Goal: Obtain resource: Download file/media

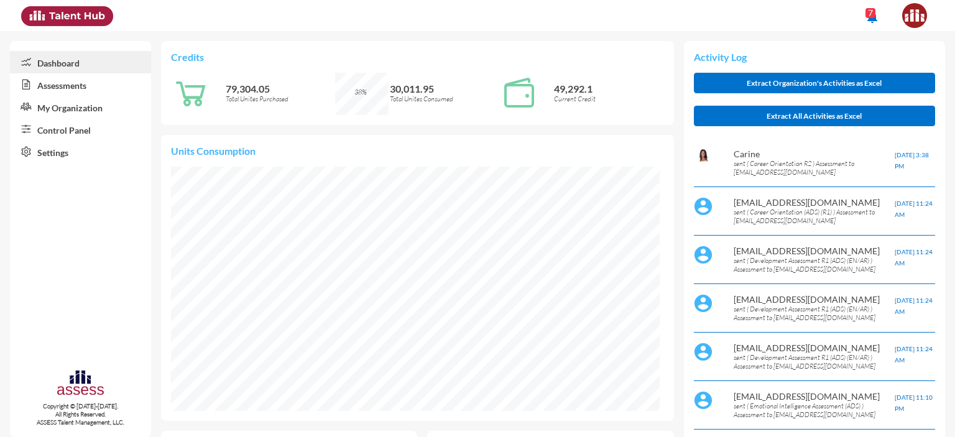
click at [72, 131] on link "Control Panel" at bounding box center [80, 129] width 141 height 22
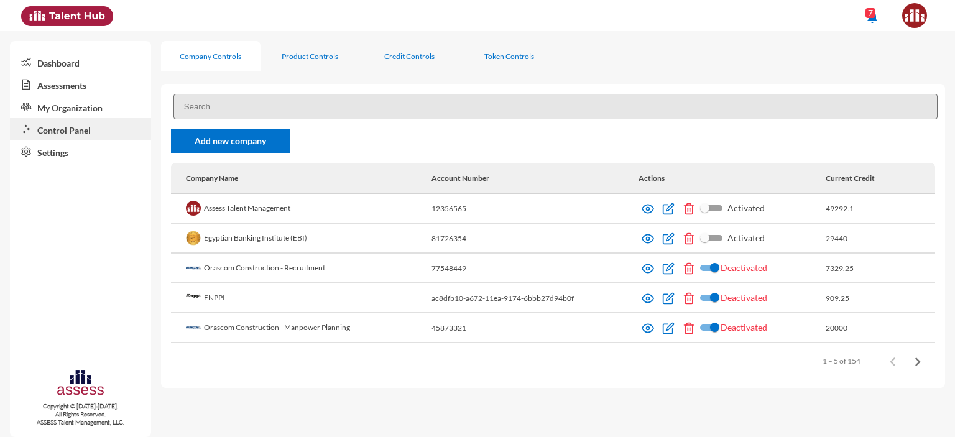
click at [58, 84] on link "Assessments" at bounding box center [80, 84] width 141 height 22
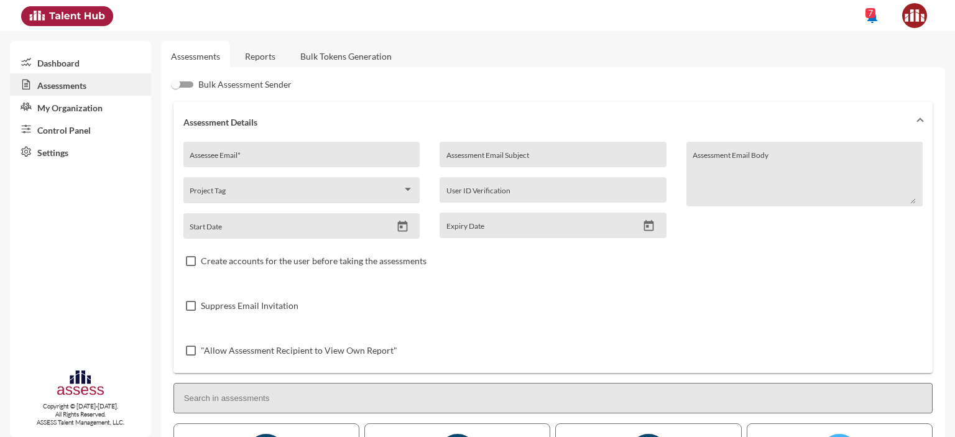
click at [265, 55] on link "Reports" at bounding box center [260, 56] width 50 height 30
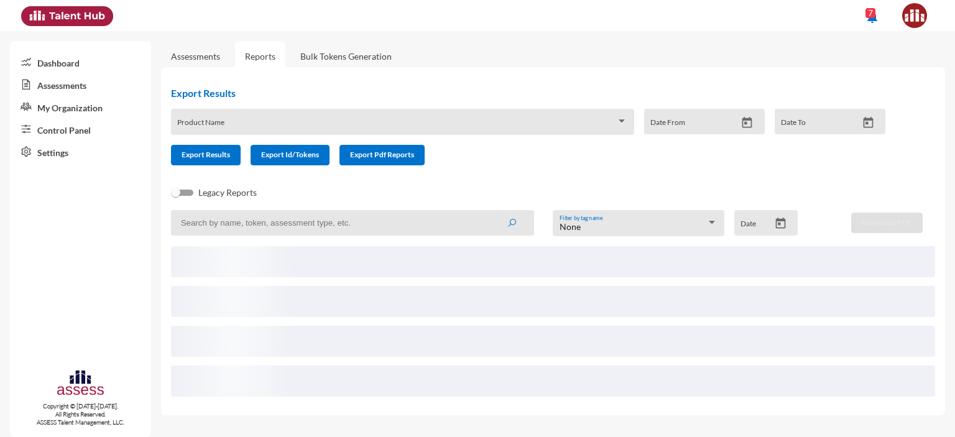
click at [271, 223] on input at bounding box center [352, 222] width 363 height 25
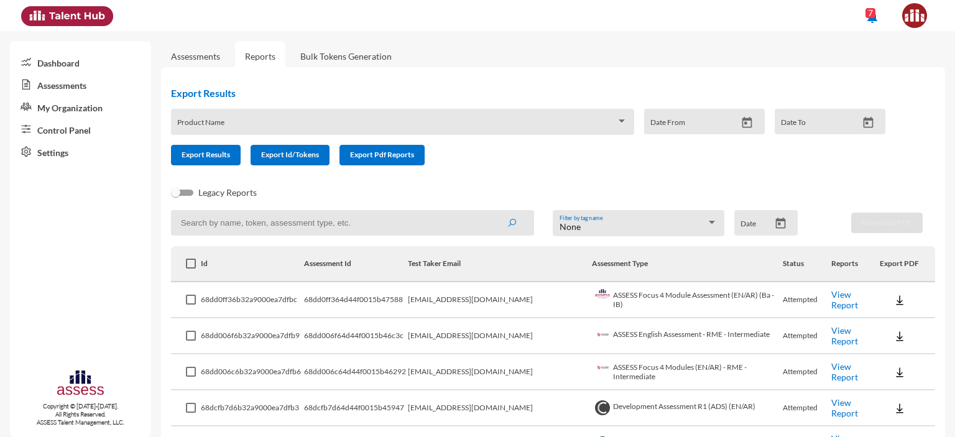
paste input "68c2af5370d8a300157d0d54"
type input "68c2af5370d8a300157d0d54"
click at [492, 211] on button "submit" at bounding box center [512, 222] width 40 height 22
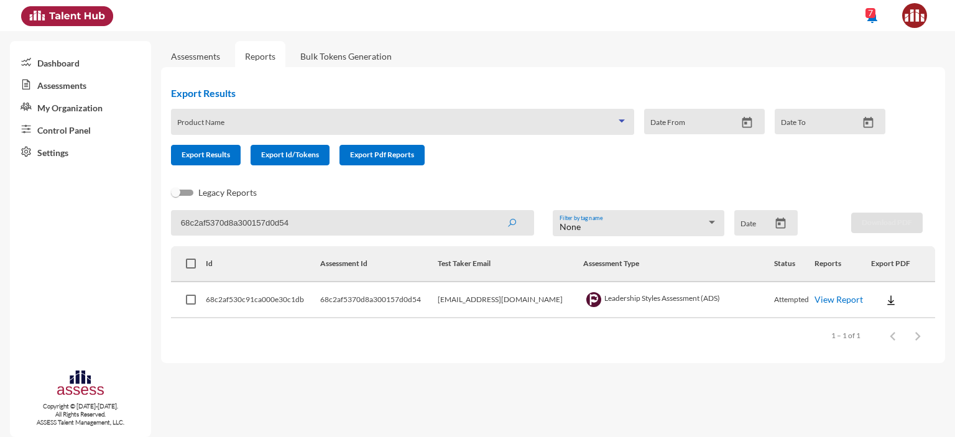
click at [505, 121] on span at bounding box center [396, 126] width 439 height 10
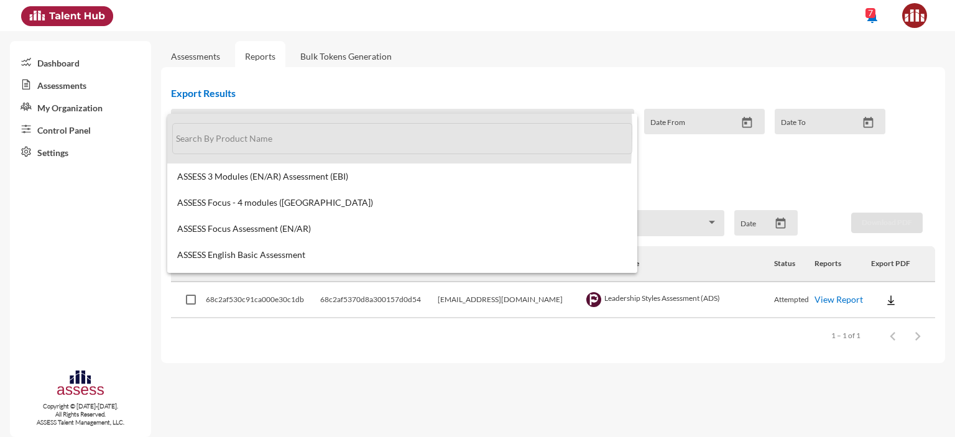
click at [266, 134] on input "text" at bounding box center [402, 138] width 460 height 31
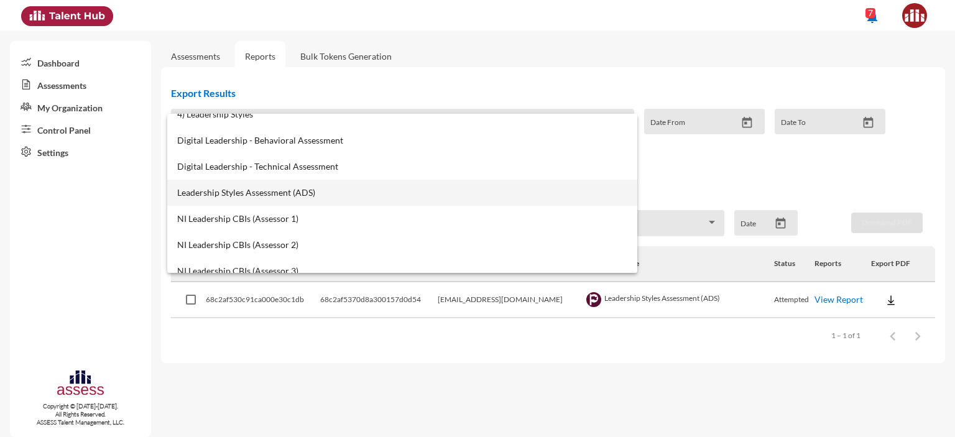
scroll to position [114, 0]
type input "leader"
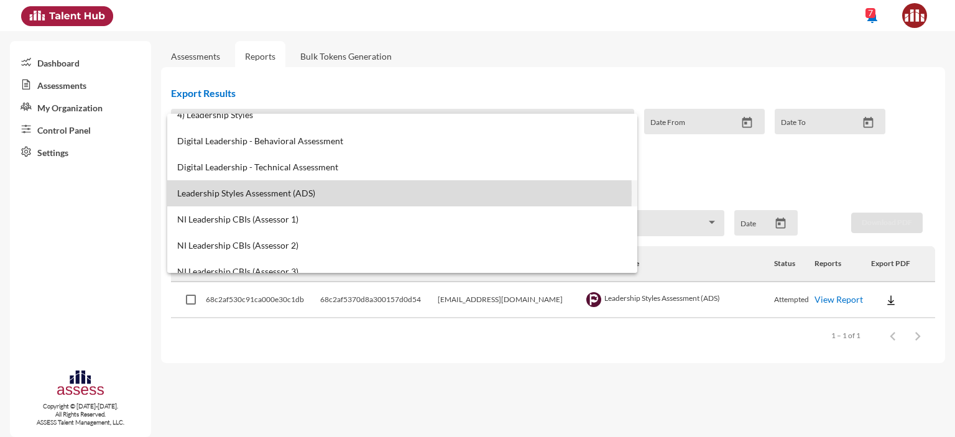
click at [246, 193] on span "Leadership Styles Assessment (ADS)" at bounding box center [402, 193] width 450 height 10
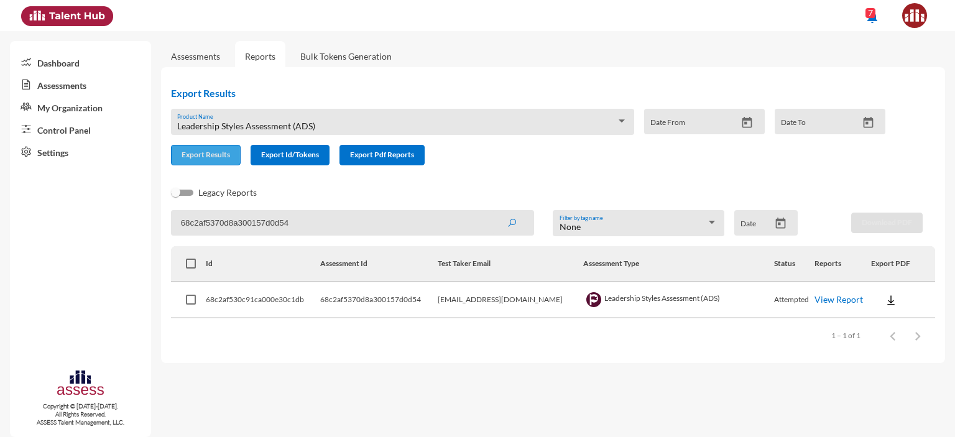
click at [211, 156] on span "Export Results" at bounding box center [206, 154] width 49 height 9
